Goal: Information Seeking & Learning: Learn about a topic

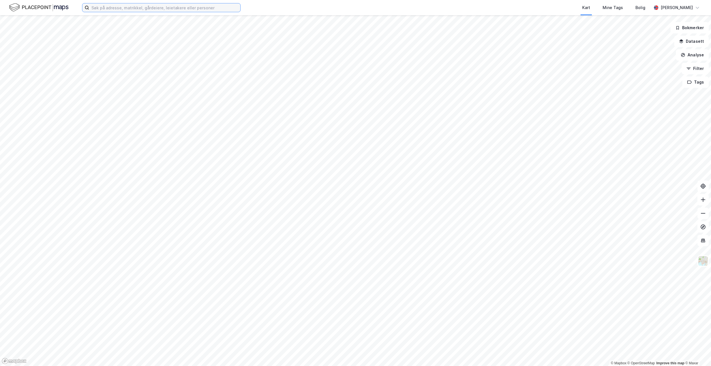
click at [111, 10] on input at bounding box center [164, 7] width 151 height 8
type input "[STREET_ADDRESS]"
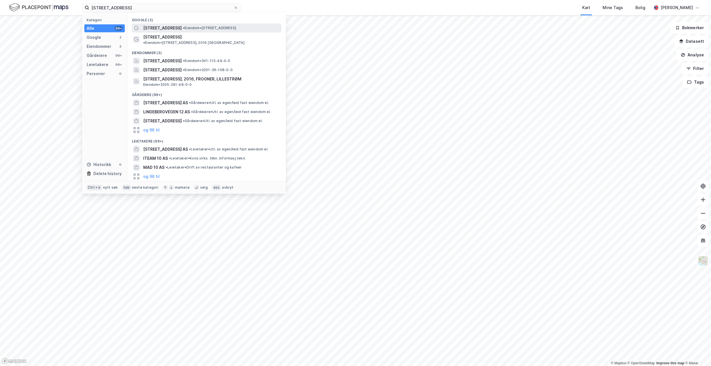
click at [160, 28] on span "[STREET_ADDRESS]" at bounding box center [162, 28] width 38 height 7
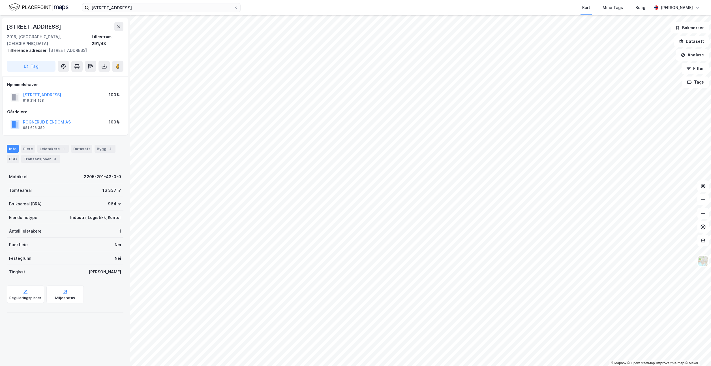
click at [47, 119] on div "ROGNERUD EIENDOM AS" at bounding box center [47, 122] width 48 height 7
click at [0, 0] on button "ROGNERUD EIENDOM AS" at bounding box center [0, 0] width 0 height 0
click at [44, 115] on div "© Mapbox © OpenStreetMap Improve this map © Maxar [STREET_ADDRESS] 2016, [GEOGR…" at bounding box center [355, 190] width 711 height 350
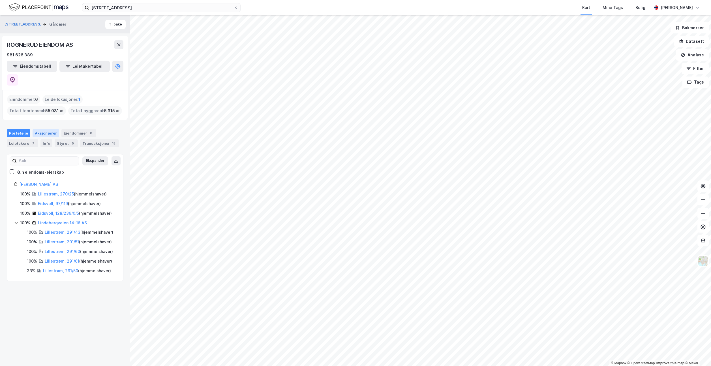
click at [44, 129] on div "Aksjonærer" at bounding box center [46, 133] width 27 height 8
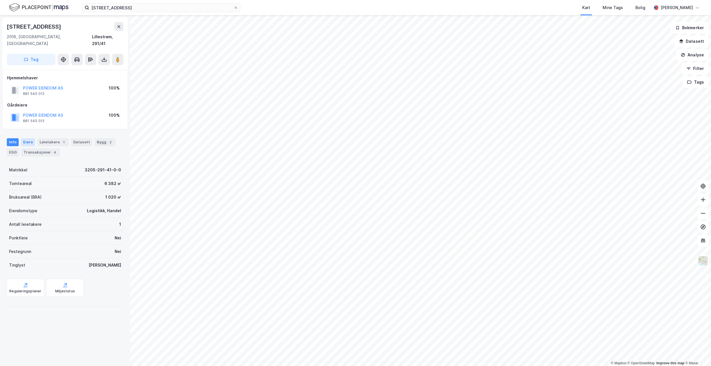
click at [24, 138] on div "Eiere" at bounding box center [28, 142] width 14 height 8
